Goal: Task Accomplishment & Management: Manage account settings

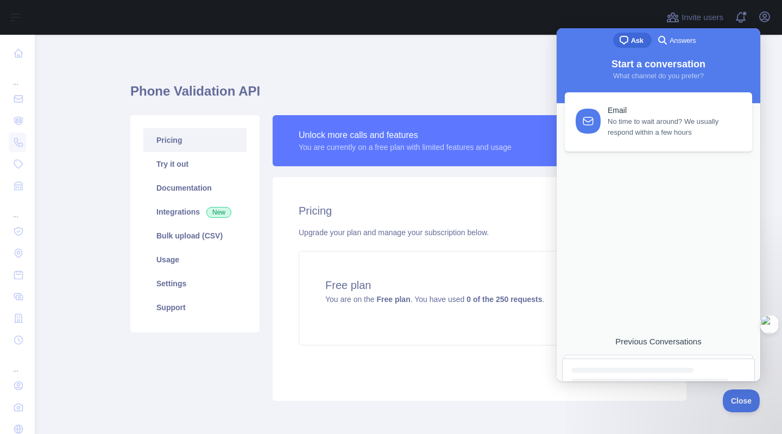
scroll to position [43, 0]
click at [662, 338] on div "Previous Conversations" at bounding box center [658, 342] width 193 height 10
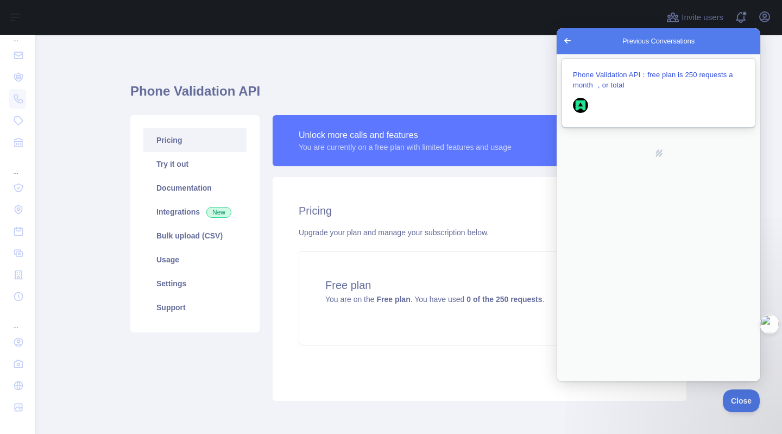
click at [656, 109] on div "Previous Conversations" at bounding box center [658, 106] width 171 height 21
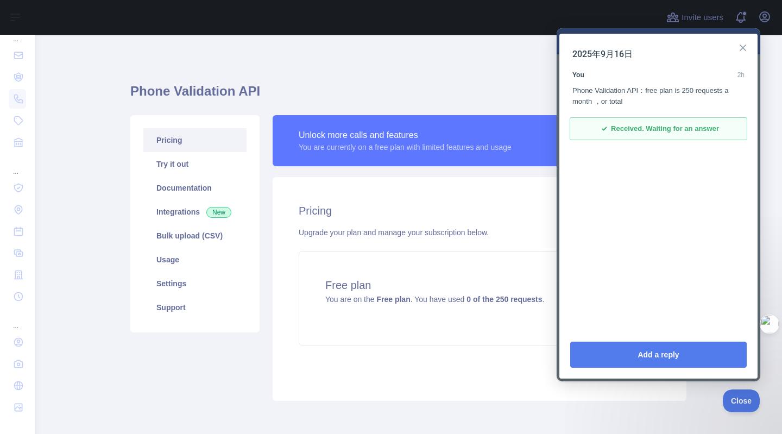
click at [749, 48] on button "Close" at bounding box center [742, 47] width 17 height 17
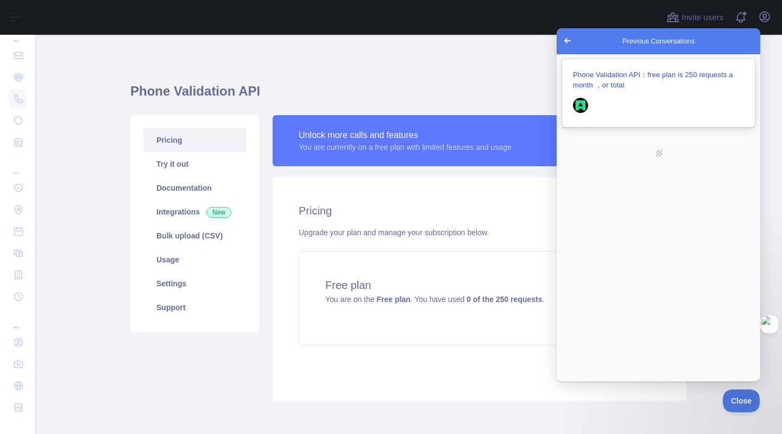
click at [664, 76] on span "Phone Validation API：free plan is 250 requests a month ，or total" at bounding box center [653, 80] width 160 height 18
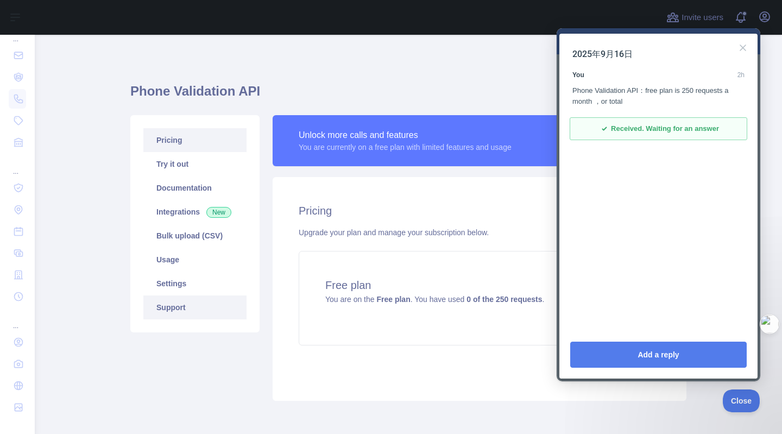
click at [149, 309] on link "Support" at bounding box center [194, 308] width 103 height 24
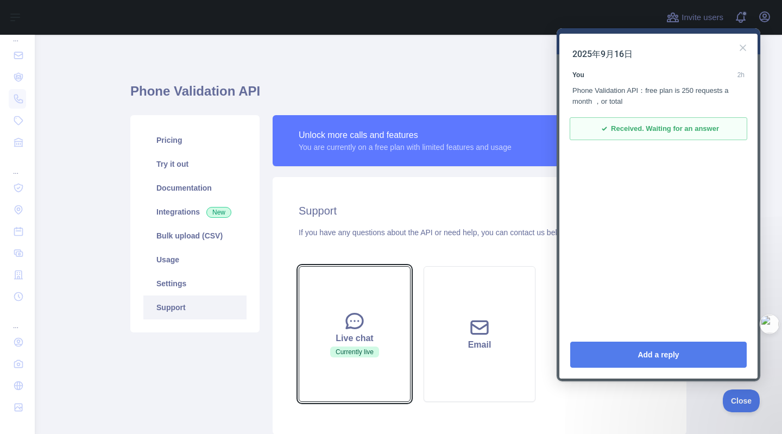
click at [376, 323] on button "Live chat Currently live" at bounding box center [355, 334] width 112 height 136
click at [347, 322] on icon at bounding box center [355, 321] width 16 height 15
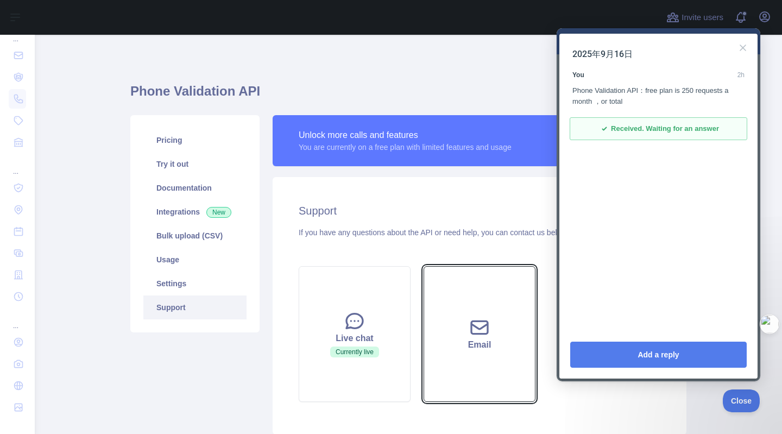
click at [467, 279] on button "Email" at bounding box center [480, 334] width 112 height 136
click at [437, 304] on button "Email" at bounding box center [480, 334] width 112 height 136
drag, startPoint x: 455, startPoint y: 246, endPoint x: 451, endPoint y: 269, distance: 24.2
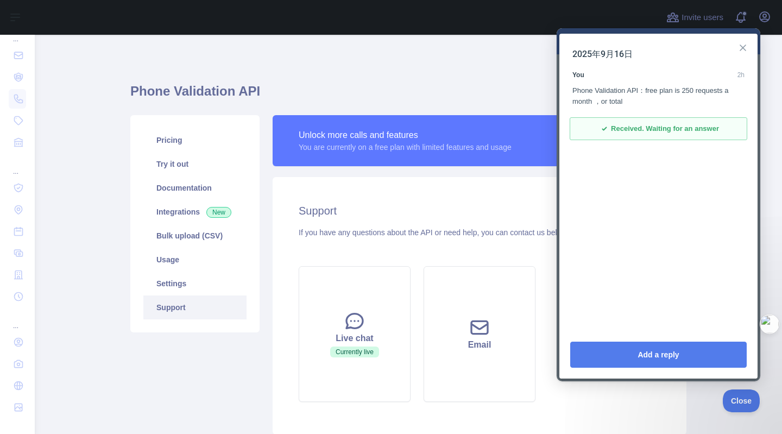
click at [742, 50] on button "Close" at bounding box center [742, 47] width 17 height 17
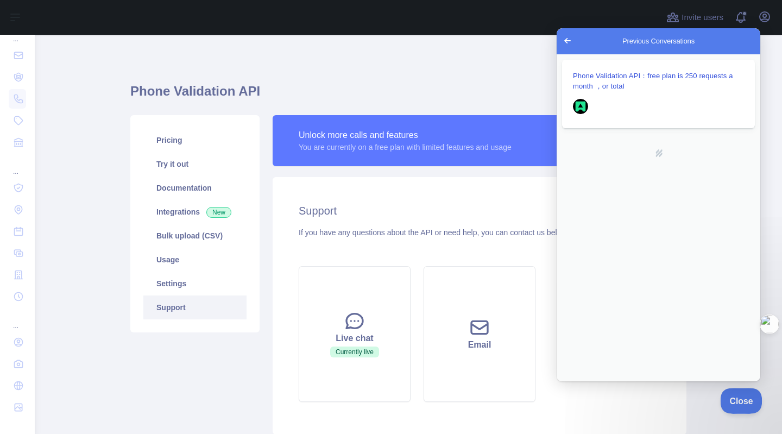
click at [725, 405] on button "Close" at bounding box center [738, 399] width 37 height 23
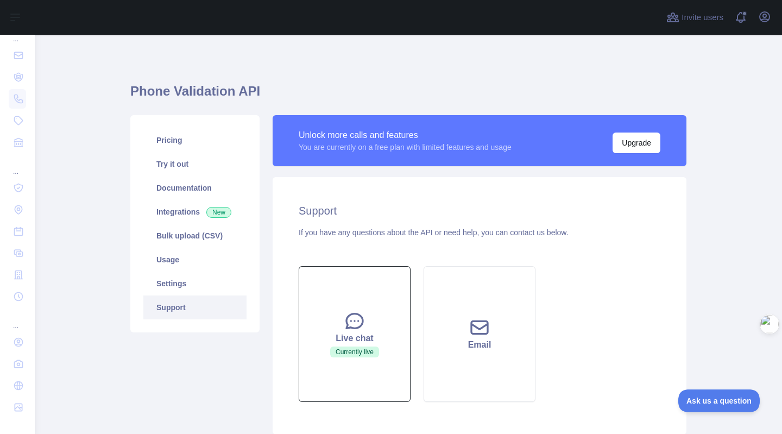
click at [351, 341] on div "Live chat" at bounding box center [354, 338] width 85 height 13
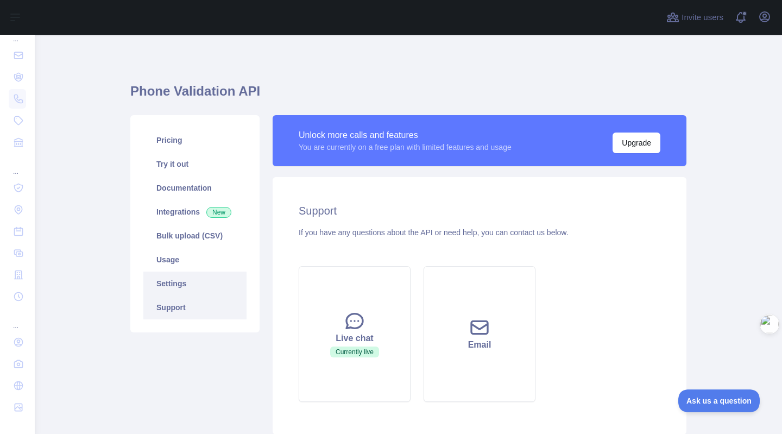
click at [156, 275] on link "Settings" at bounding box center [194, 284] width 103 height 24
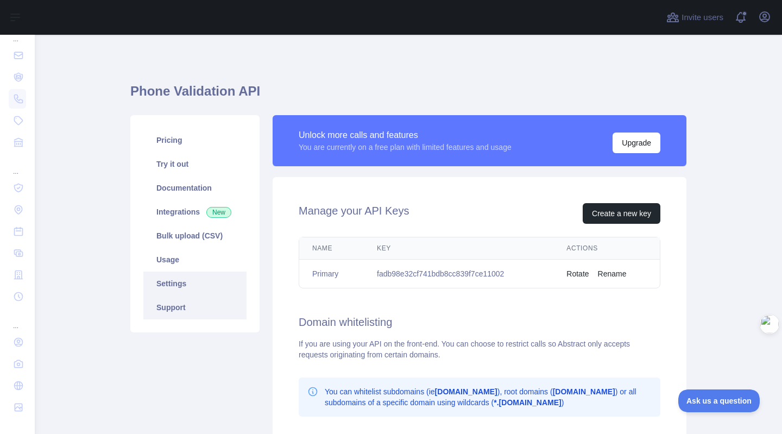
click at [184, 311] on link "Support" at bounding box center [194, 308] width 103 height 24
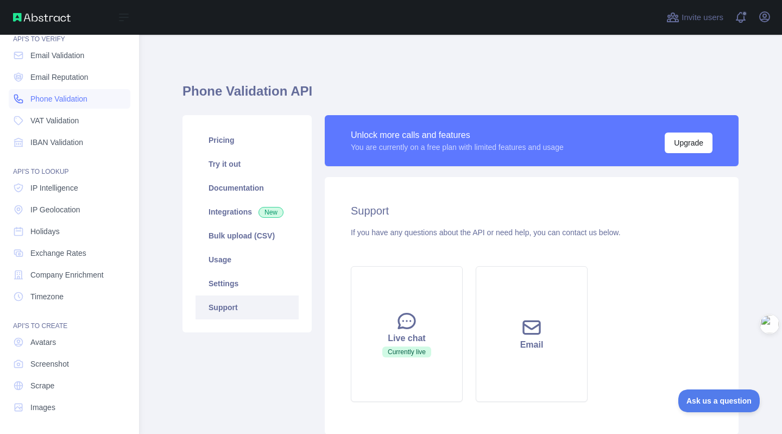
click at [62, 101] on span "Phone Validation" at bounding box center [58, 98] width 57 height 11
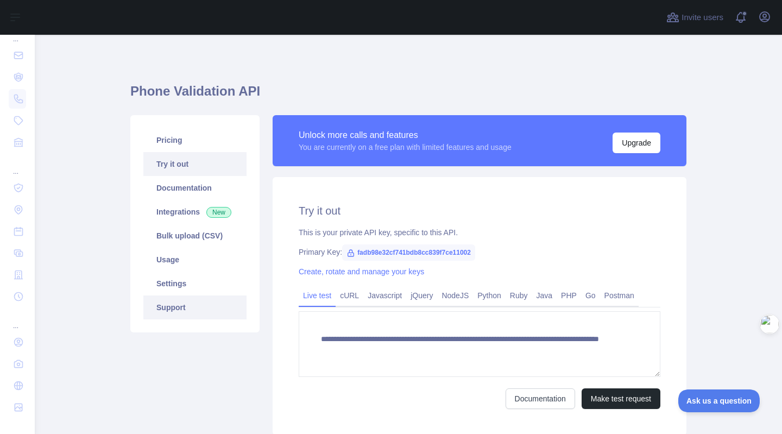
click at [174, 309] on link "Support" at bounding box center [194, 308] width 103 height 24
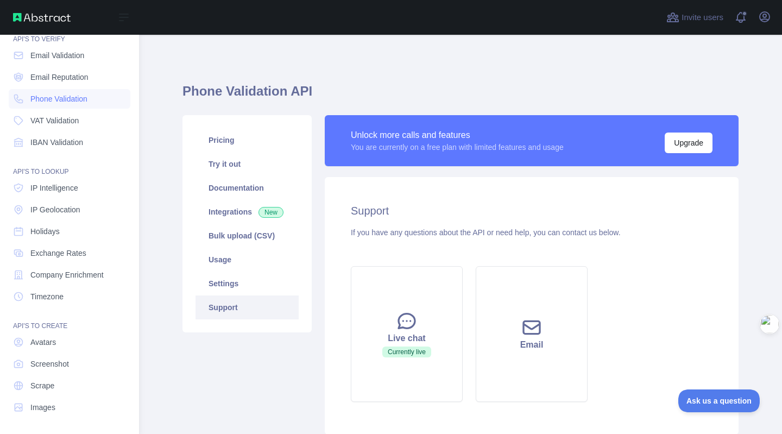
click at [35, 10] on div "Open sidebar" at bounding box center [69, 17] width 139 height 35
click at [34, 17] on img at bounding box center [42, 17] width 58 height 9
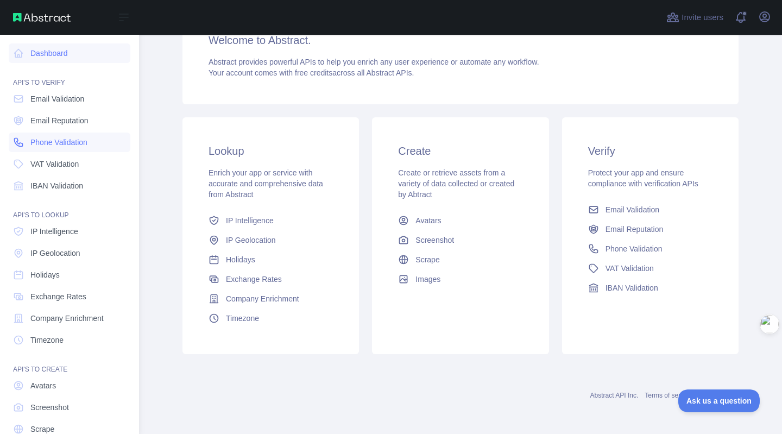
click at [72, 143] on span "Phone Validation" at bounding box center [58, 142] width 57 height 11
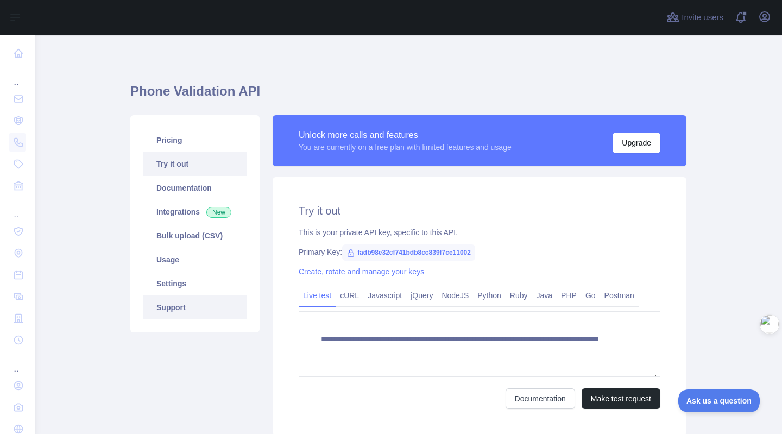
click at [171, 312] on link "Support" at bounding box center [194, 308] width 103 height 24
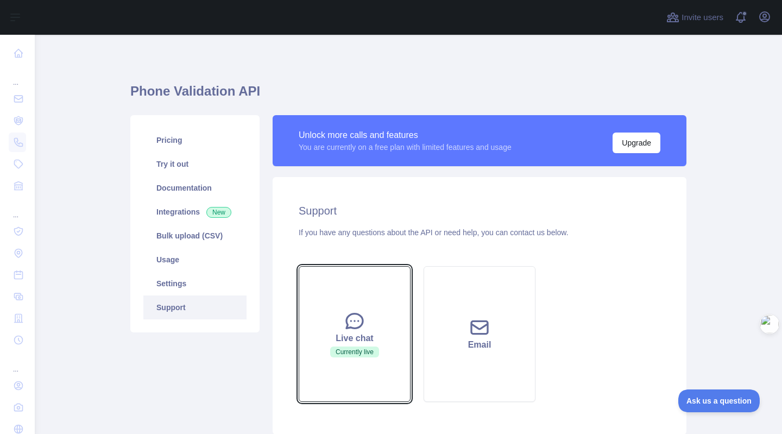
click at [372, 304] on button "Live chat Currently live" at bounding box center [355, 334] width 112 height 136
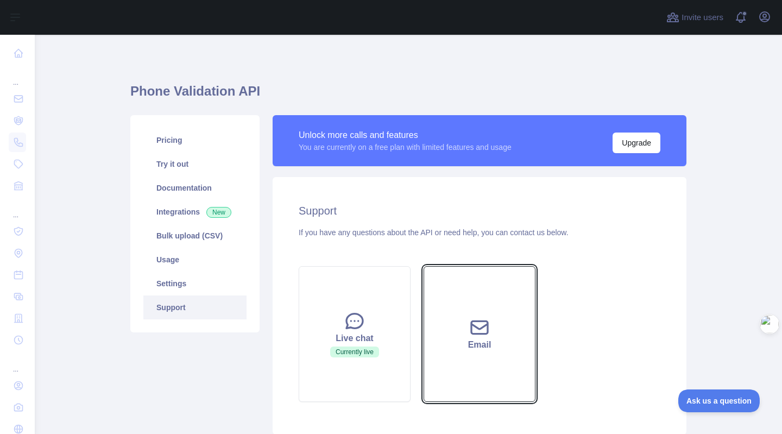
click at [489, 305] on button "Email" at bounding box center [480, 334] width 112 height 136
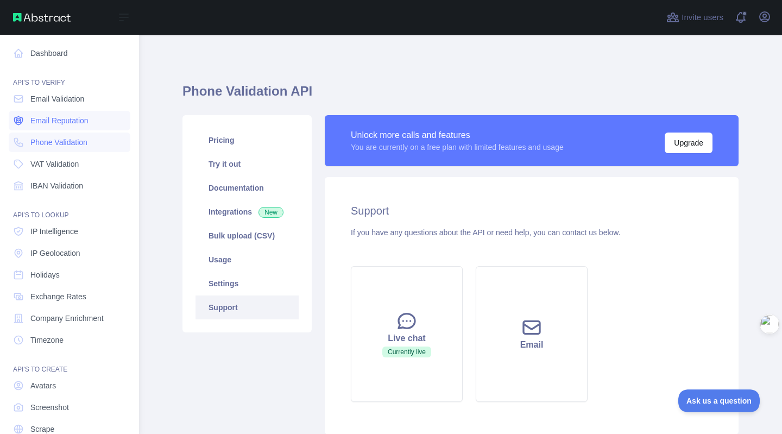
click at [26, 120] on link "Email Reputation" at bounding box center [70, 121] width 122 height 20
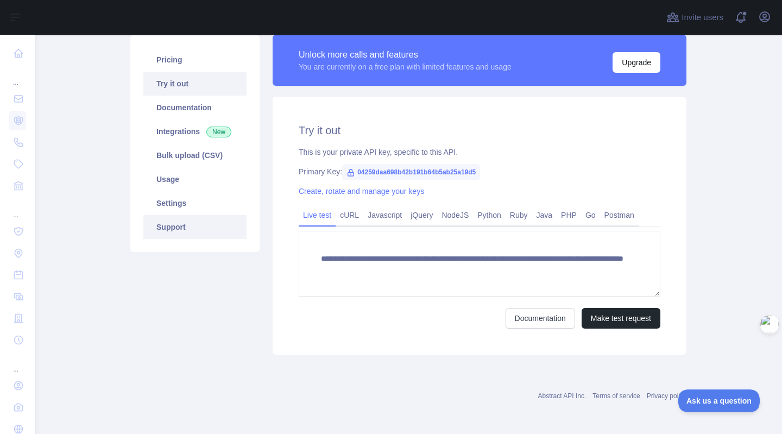
click at [200, 219] on link "Support" at bounding box center [194, 227] width 103 height 24
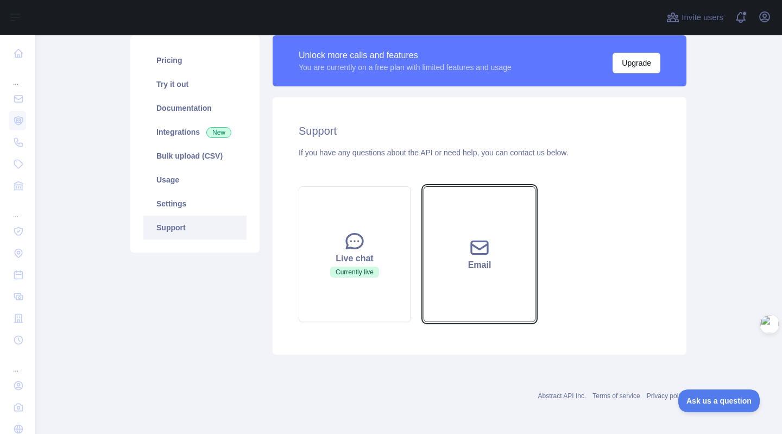
click at [506, 267] on div "Email" at bounding box center [479, 265] width 85 height 13
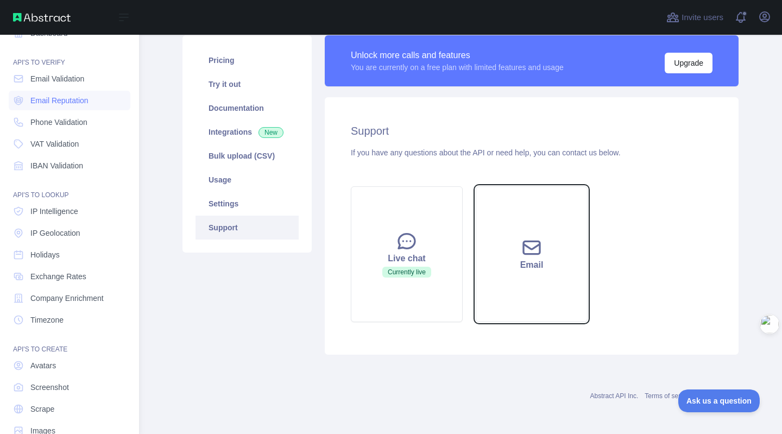
scroll to position [0, 0]
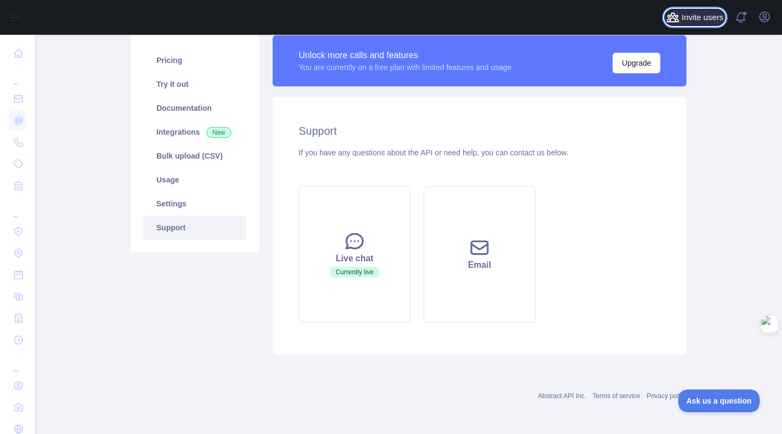
click at [686, 18] on span "Invite users" at bounding box center [703, 17] width 42 height 12
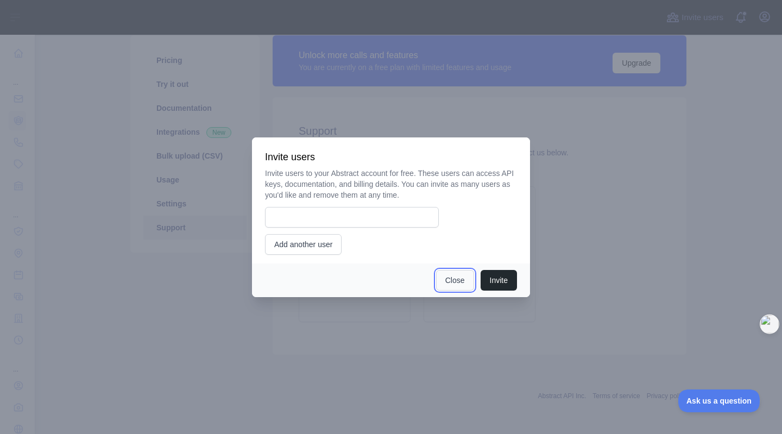
click at [458, 285] on button "Close" at bounding box center [455, 280] width 38 height 21
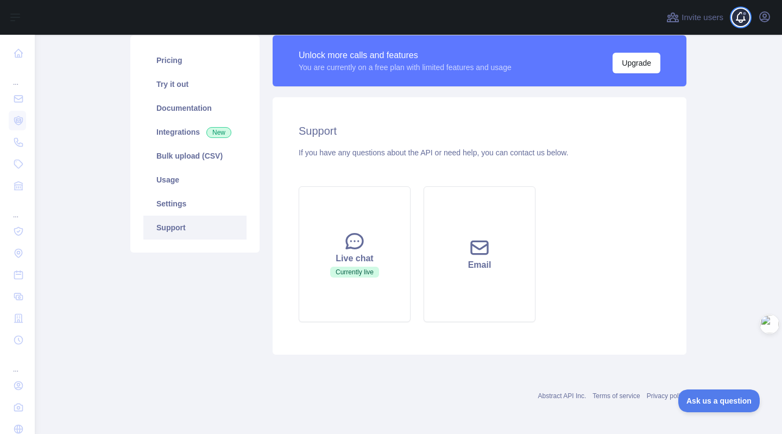
click at [745, 6] on span at bounding box center [745, 17] width 22 height 35
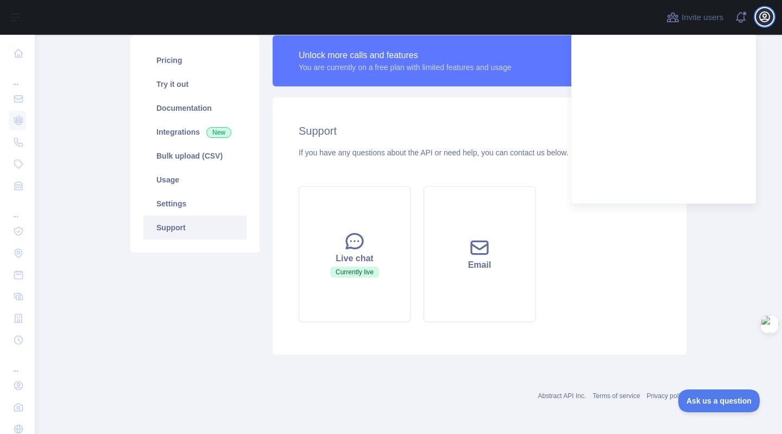
click at [762, 20] on icon "button" at bounding box center [765, 17] width 10 height 10
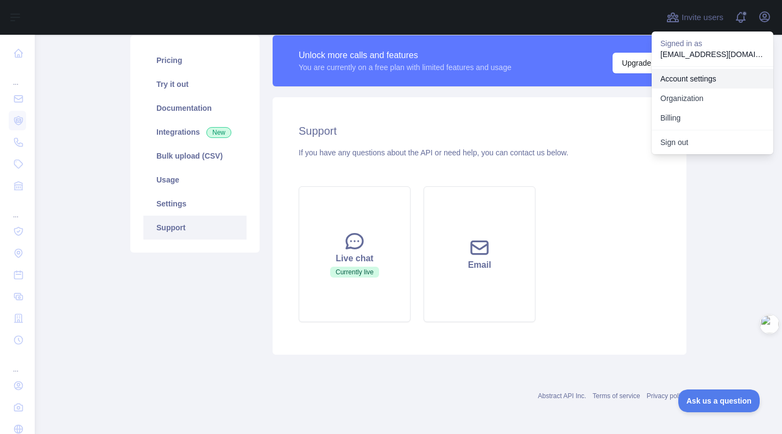
click at [696, 80] on link "Account settings" at bounding box center [713, 79] width 122 height 20
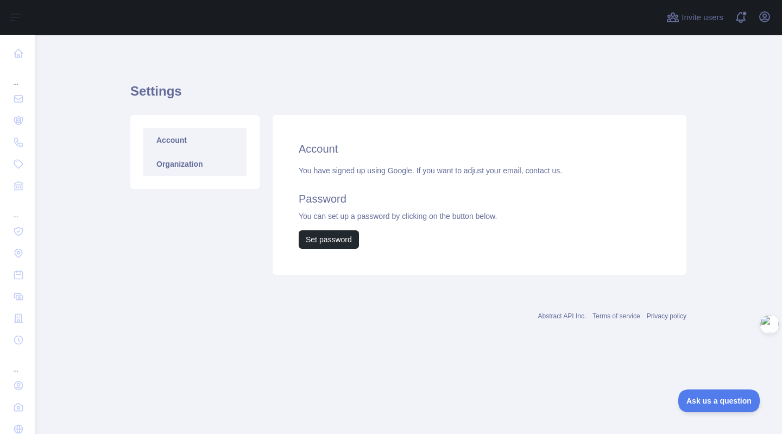
click at [175, 154] on link "Organization" at bounding box center [194, 164] width 103 height 24
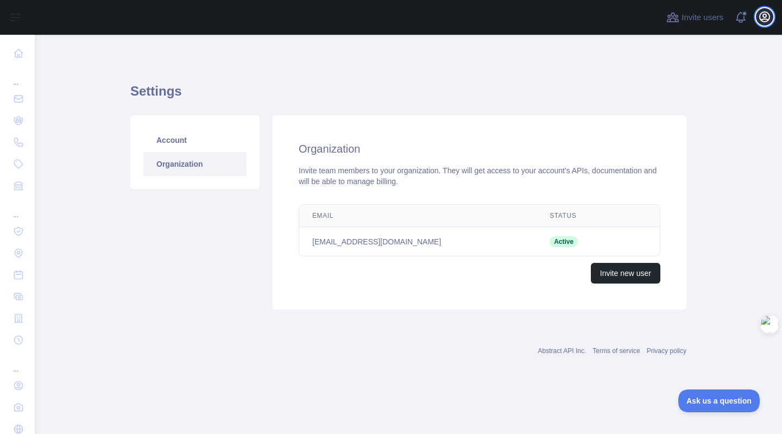
click at [757, 16] on button "Open user menu" at bounding box center [764, 16] width 17 height 17
